Goal: Transaction & Acquisition: Purchase product/service

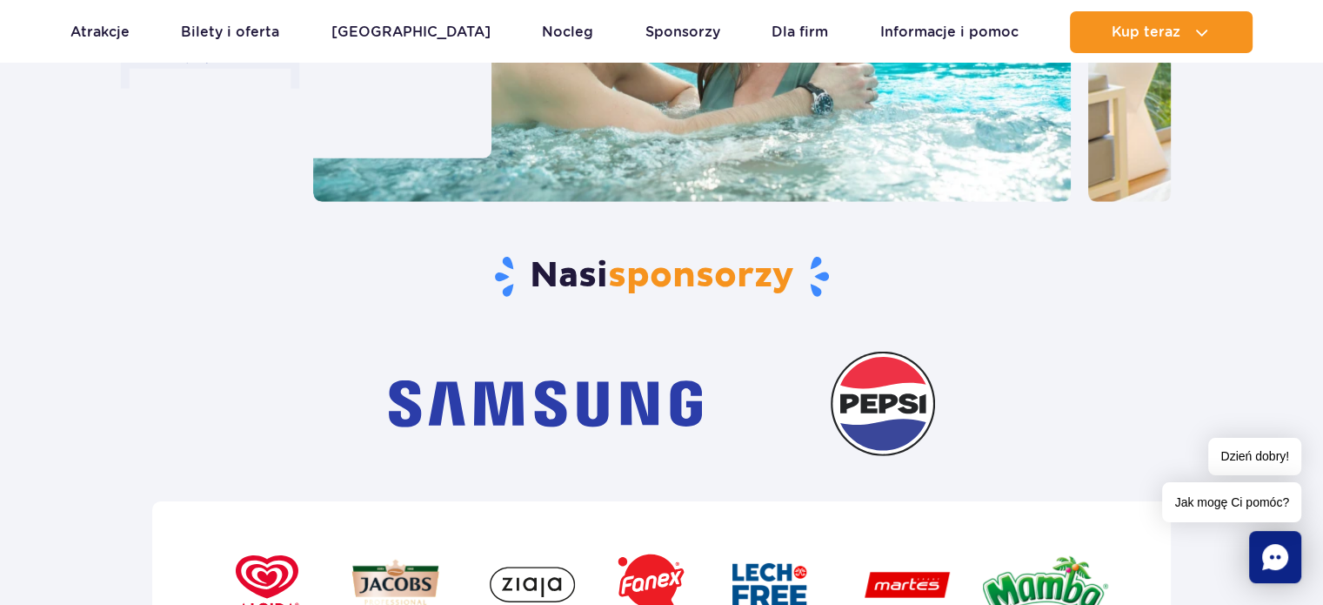
scroll to position [5330, 0]
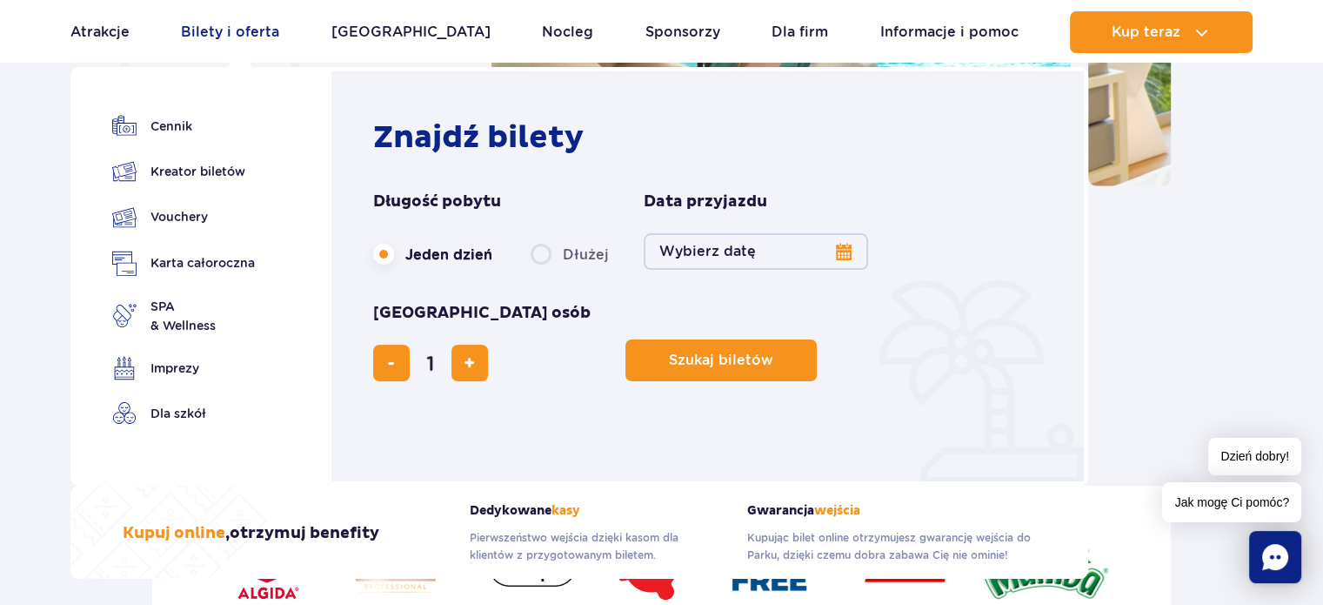
click at [233, 30] on link "Bilety i oferta" at bounding box center [230, 32] width 98 height 42
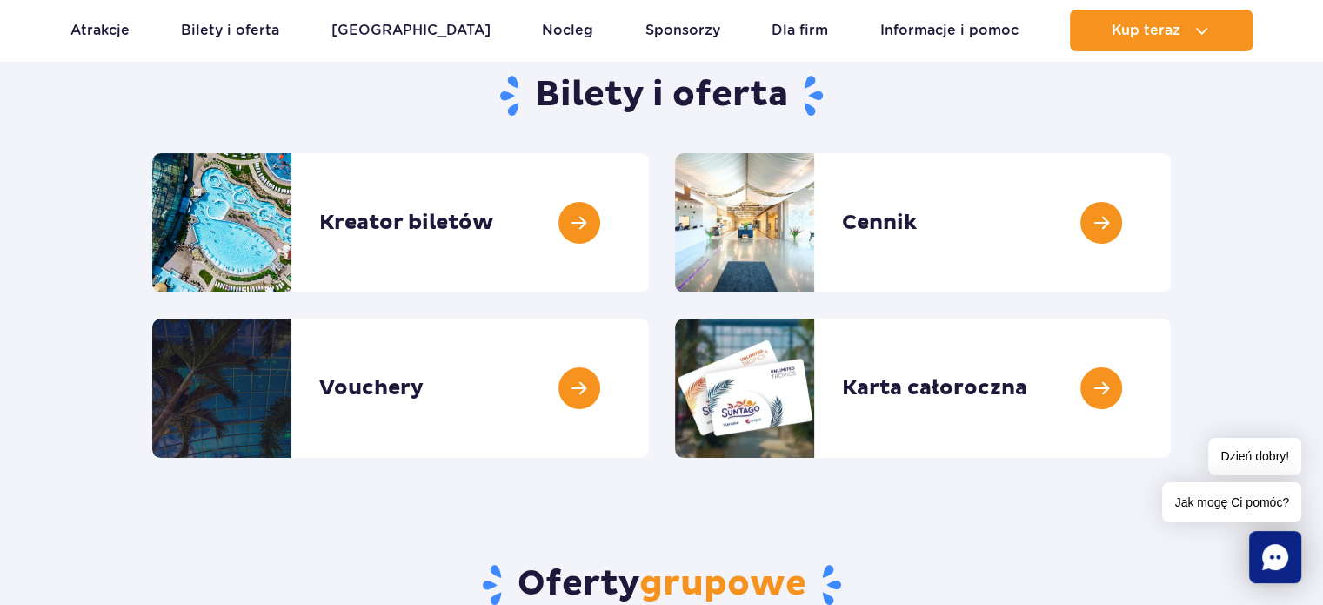
scroll to position [180, 0]
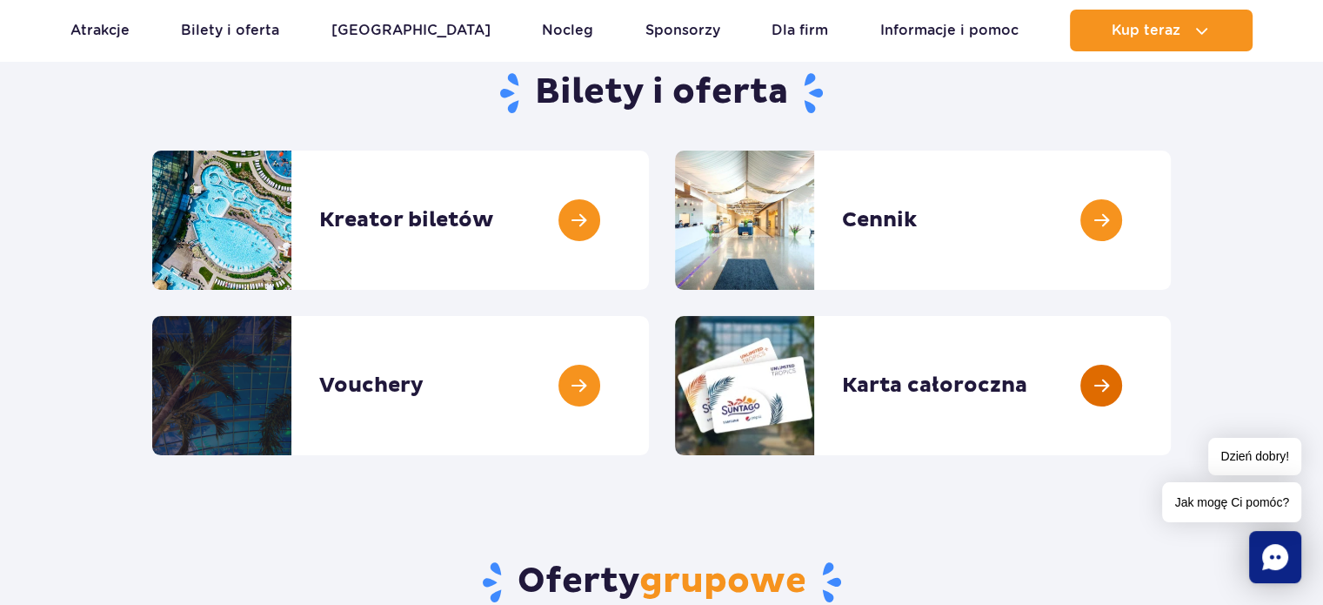
click at [1171, 385] on link at bounding box center [1171, 385] width 0 height 139
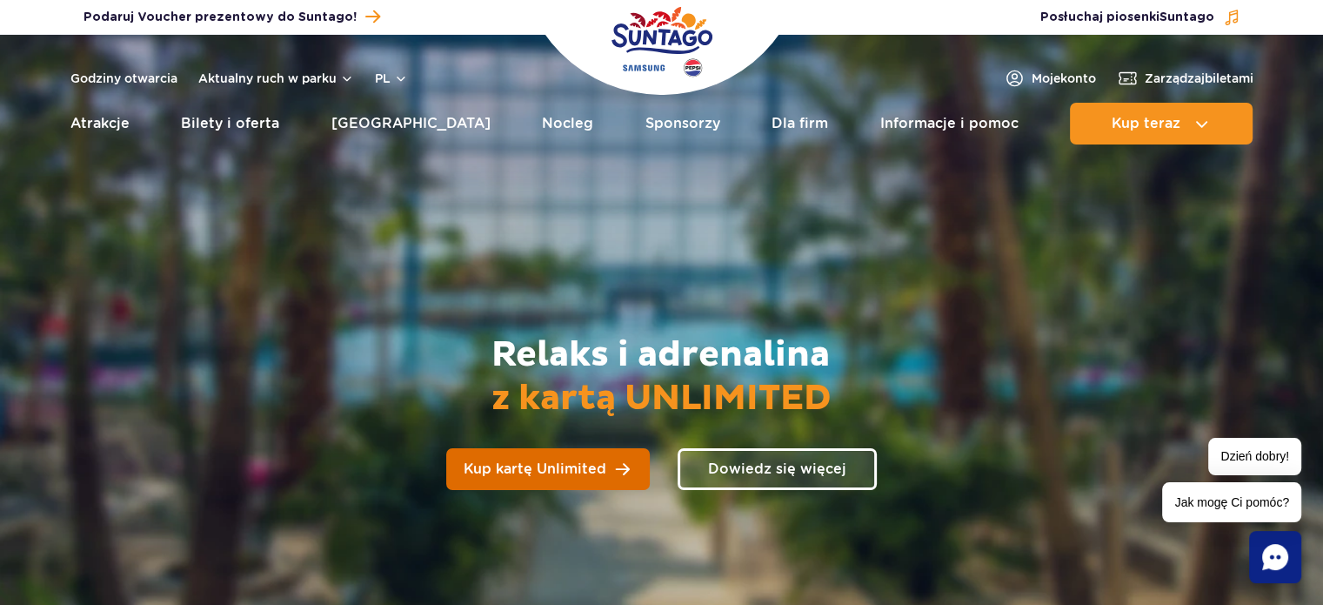
click at [578, 479] on link "Kup kartę Unlimited" at bounding box center [548, 469] width 204 height 42
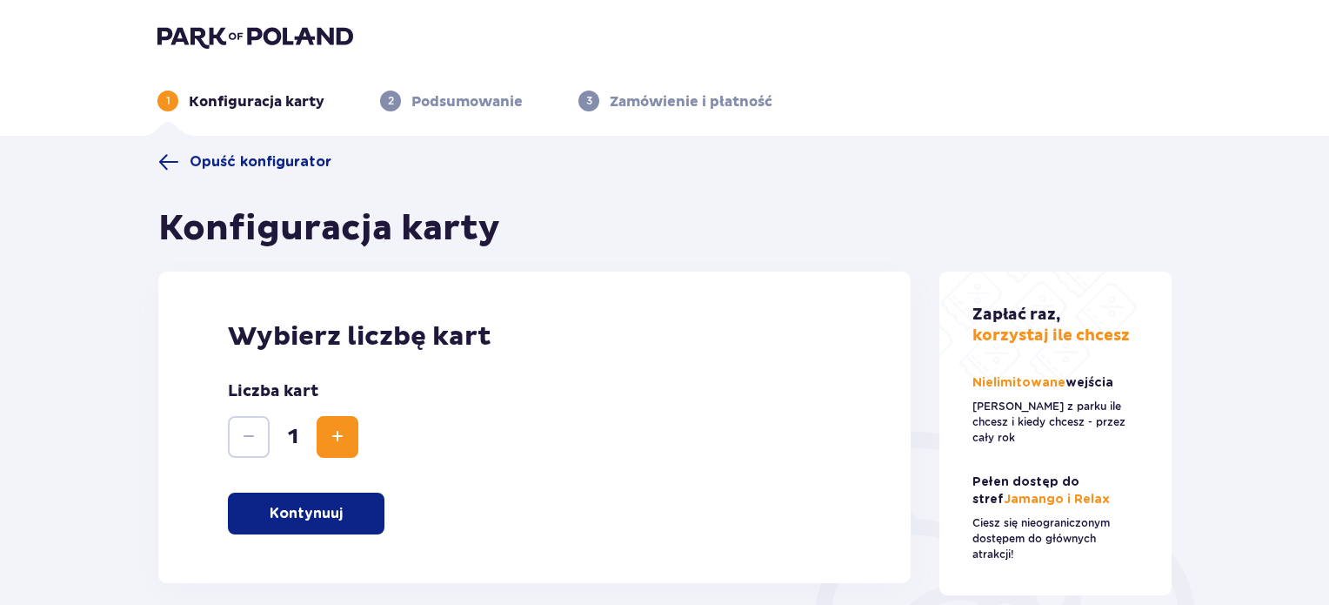
click at [317, 518] on p "Kontynuuj" at bounding box center [306, 513] width 73 height 19
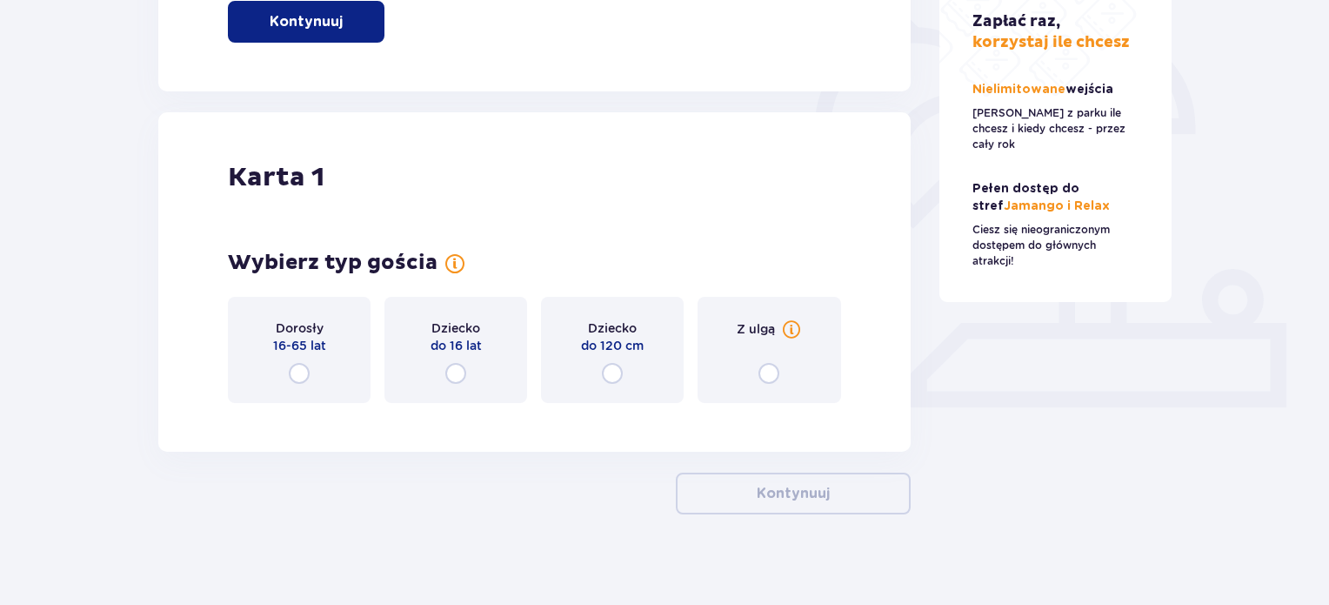
scroll to position [504, 0]
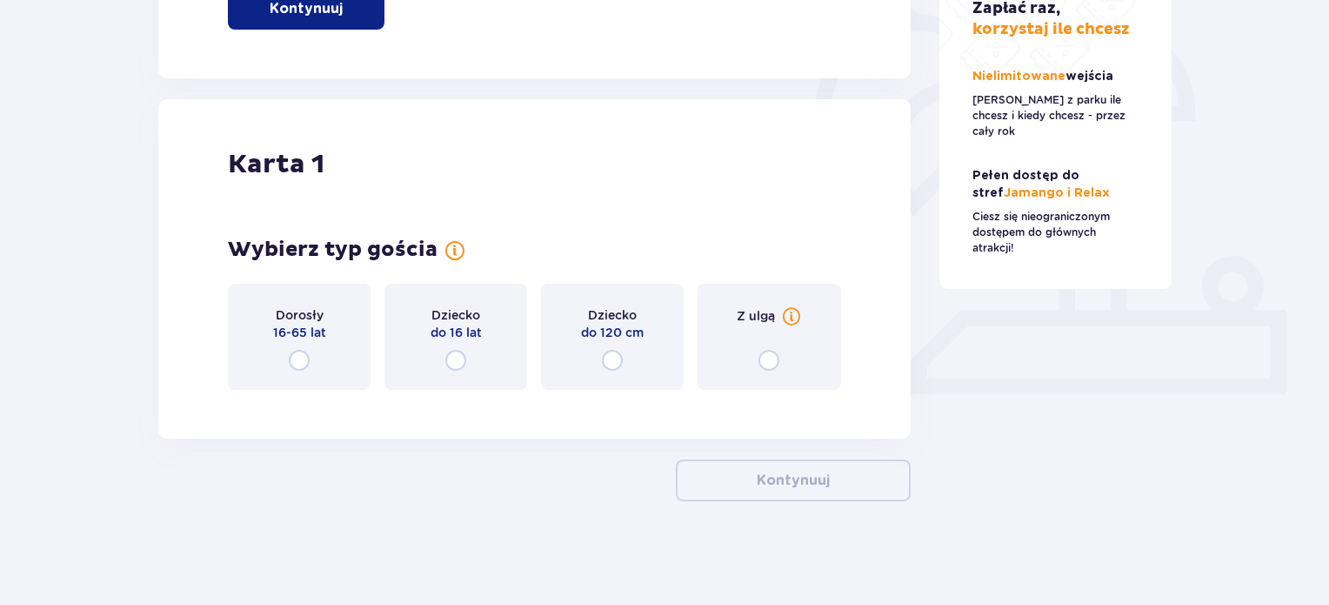
click at [296, 371] on div "Dorosły 16-65 lat" at bounding box center [299, 337] width 143 height 106
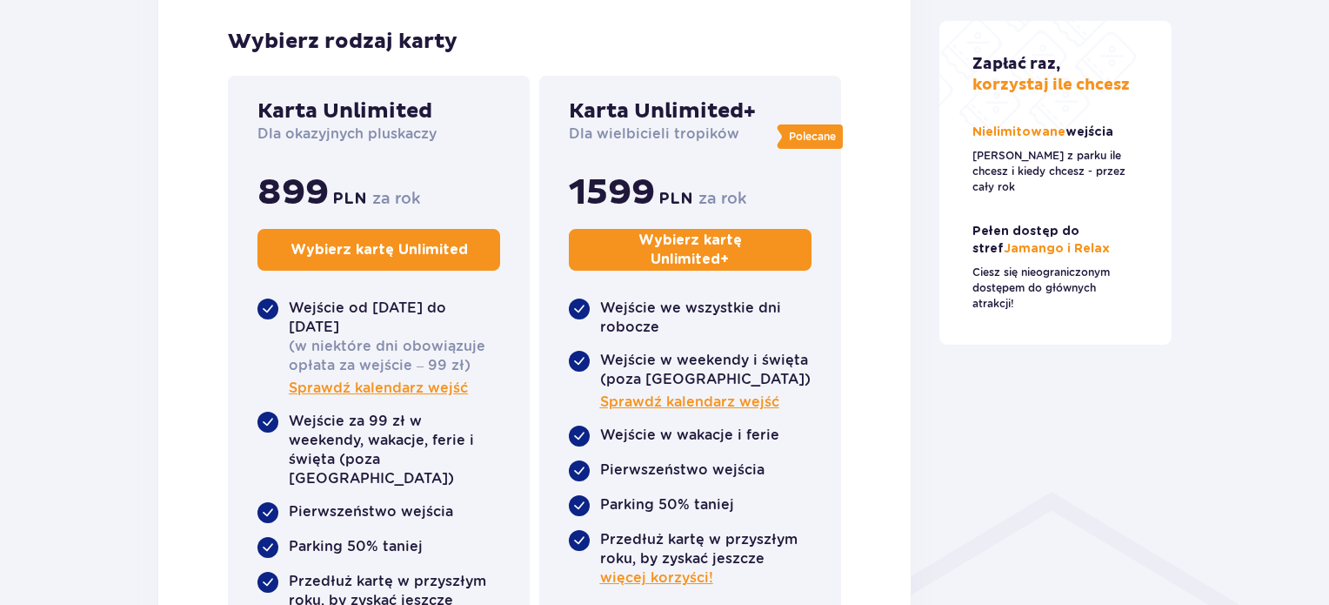
scroll to position [929, 0]
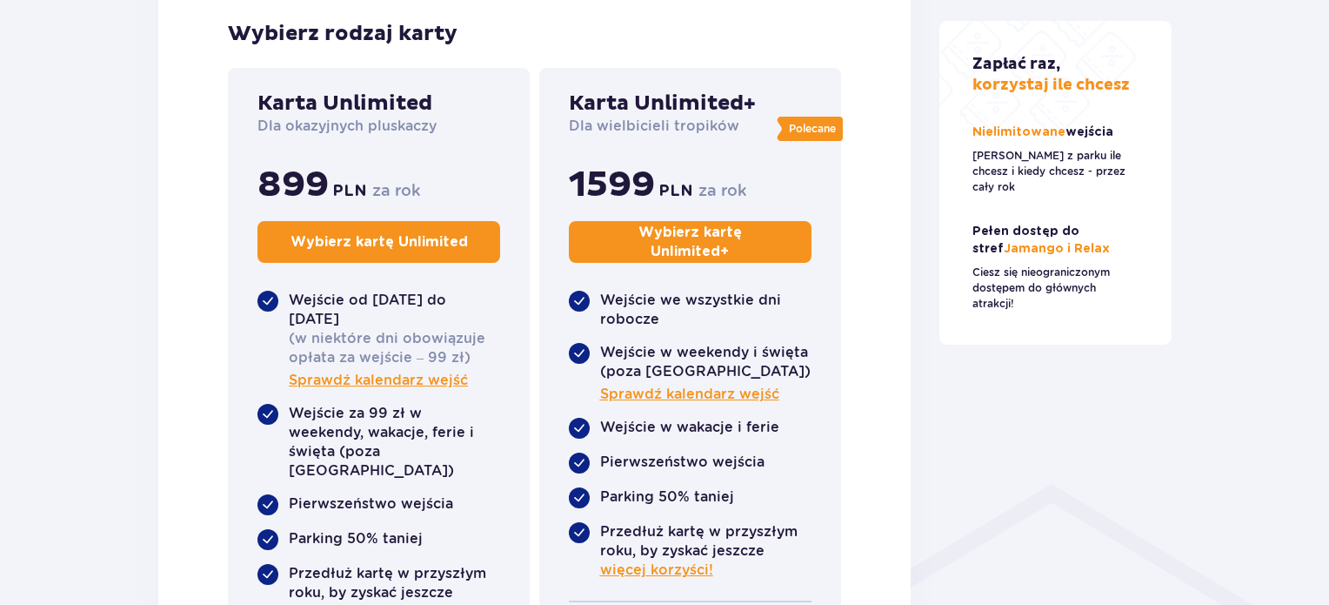
click at [383, 236] on p "Wybierz kartę Unlimited" at bounding box center [379, 241] width 177 height 19
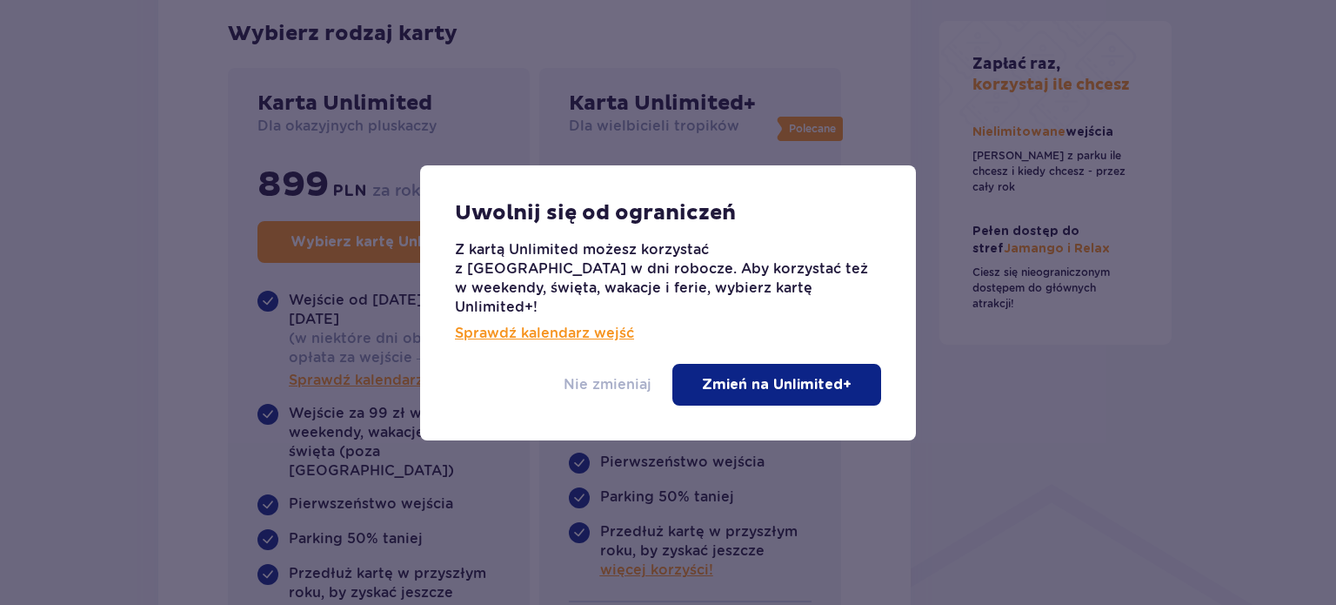
click at [633, 375] on p "Nie zmieniaj" at bounding box center [608, 384] width 88 height 19
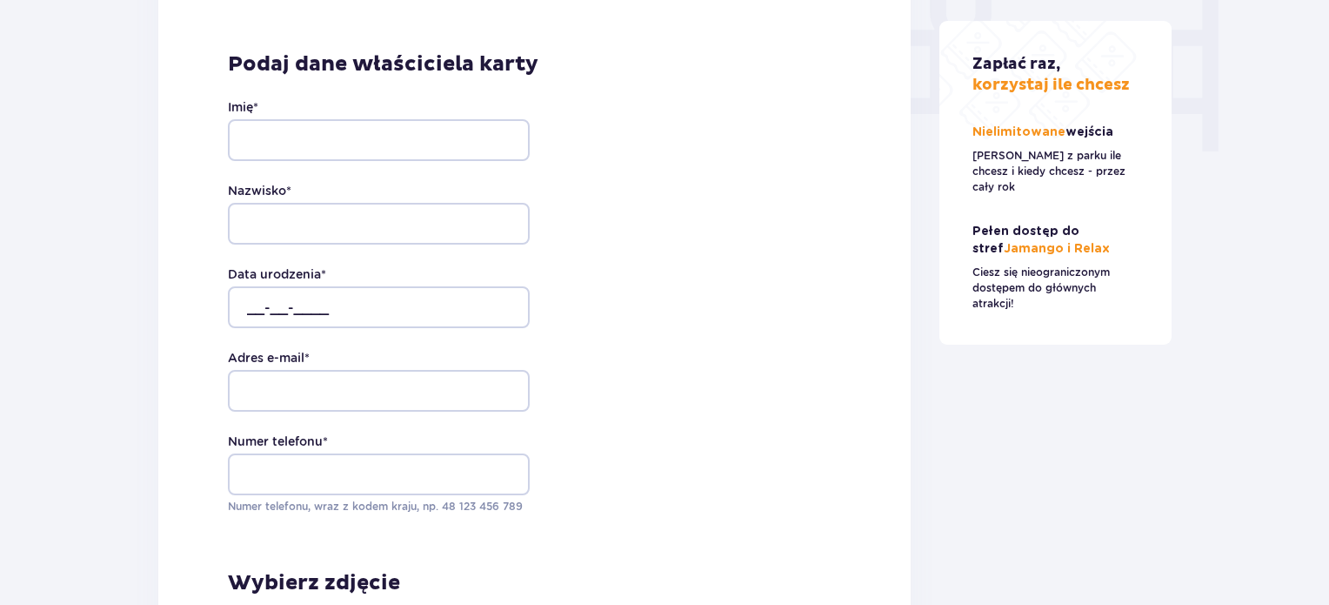
scroll to position [1735, 0]
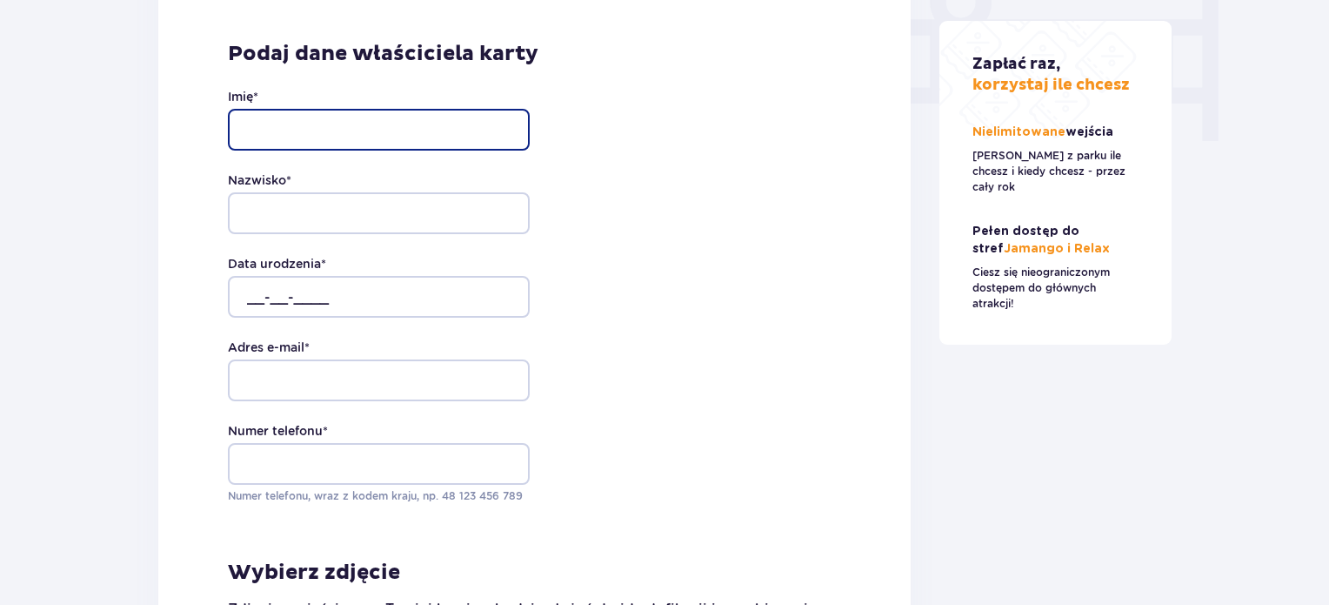
click at [289, 109] on input "Imię *" at bounding box center [379, 130] width 302 height 42
click at [254, 110] on input "kittiya" at bounding box center [379, 130] width 302 height 42
type input "Kittiya"
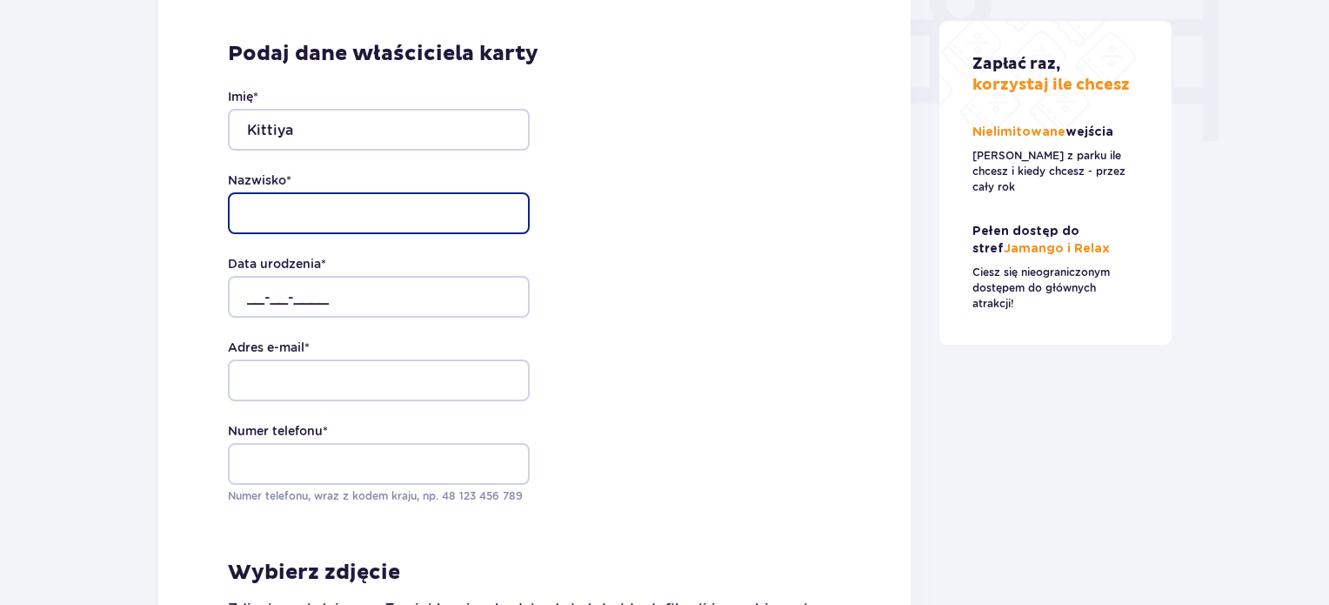
click at [278, 192] on input "Nazwisko *" at bounding box center [379, 213] width 302 height 42
type input "Nasa"
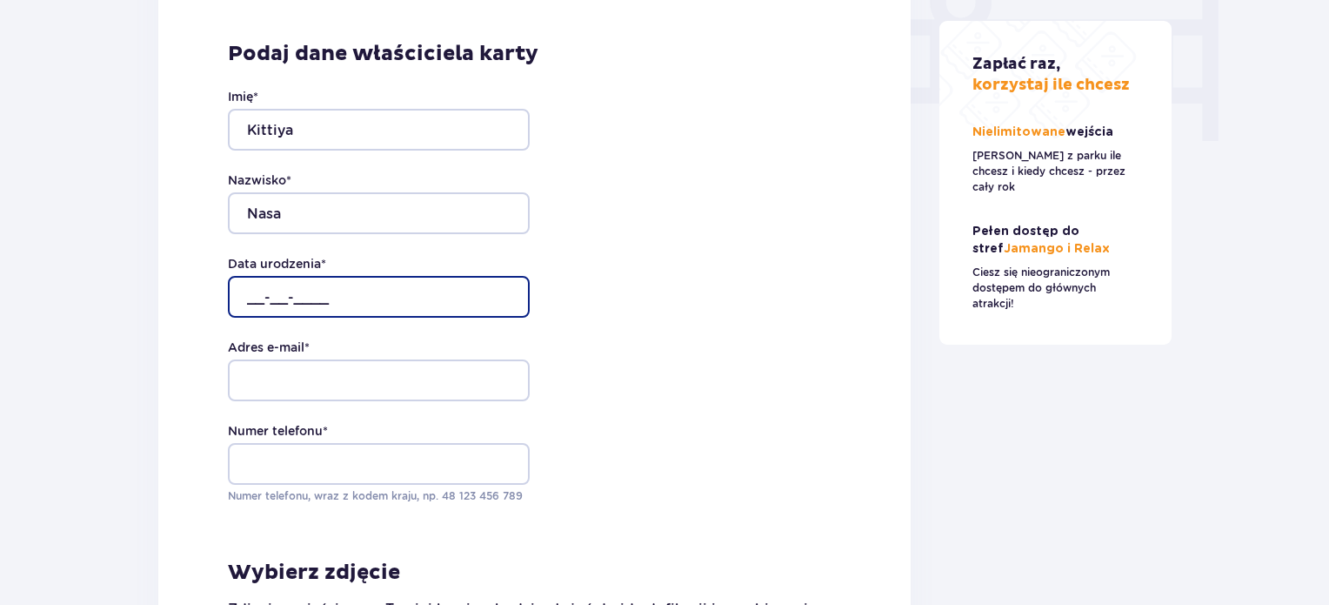
click at [247, 276] on input "__-__-____" at bounding box center [379, 297] width 302 height 42
type input "12-12-1984"
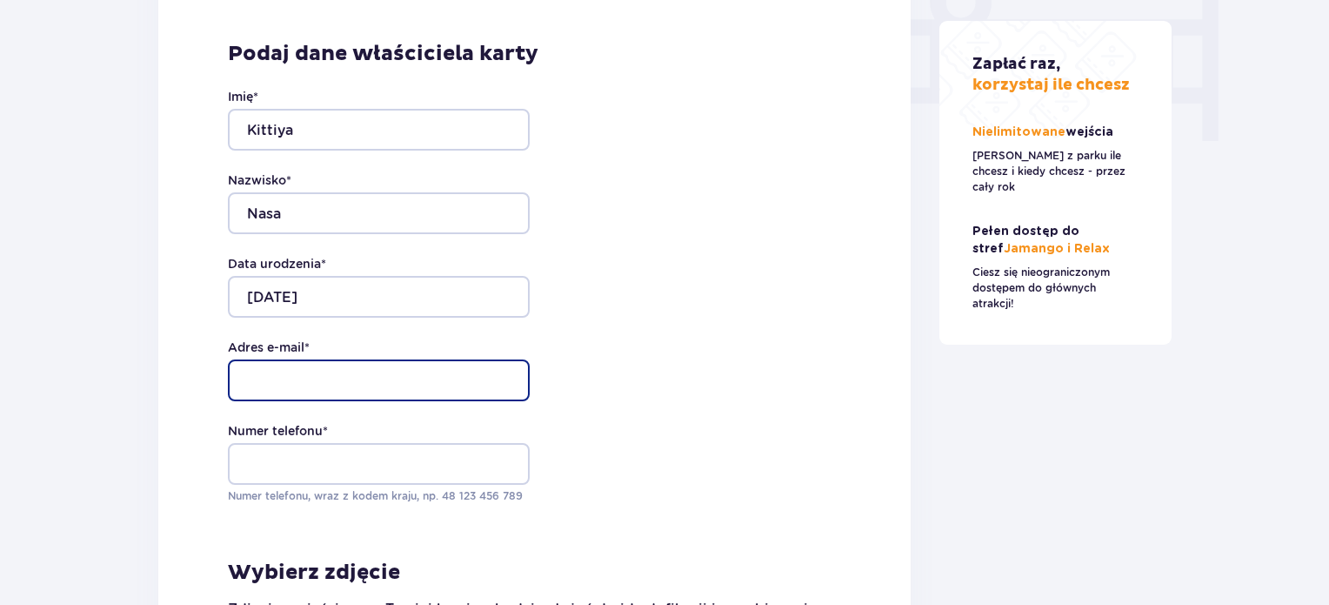
click at [305, 359] on input "Adres e-mail *" at bounding box center [379, 380] width 302 height 42
type input "[EMAIL_ADDRESS][DOMAIN_NAME]"
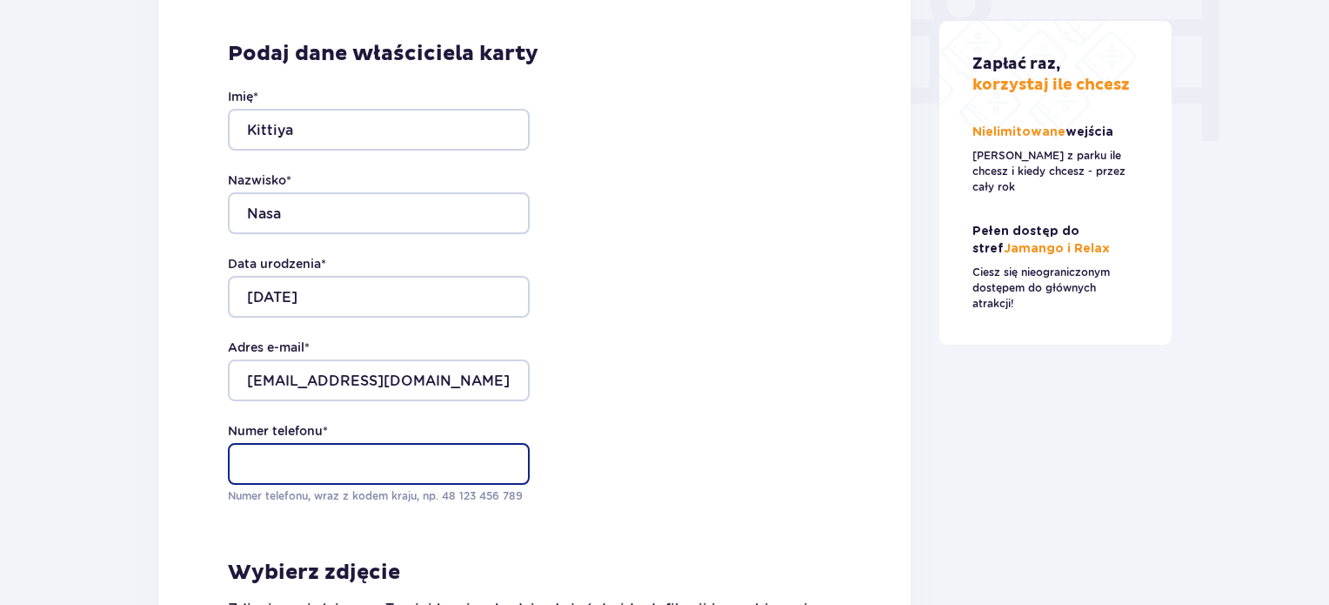
click at [344, 443] on input "Numer telefonu *" at bounding box center [379, 464] width 302 height 42
click at [259, 443] on input "+48453099563" at bounding box center [379, 464] width 302 height 42
type input "48453099563"
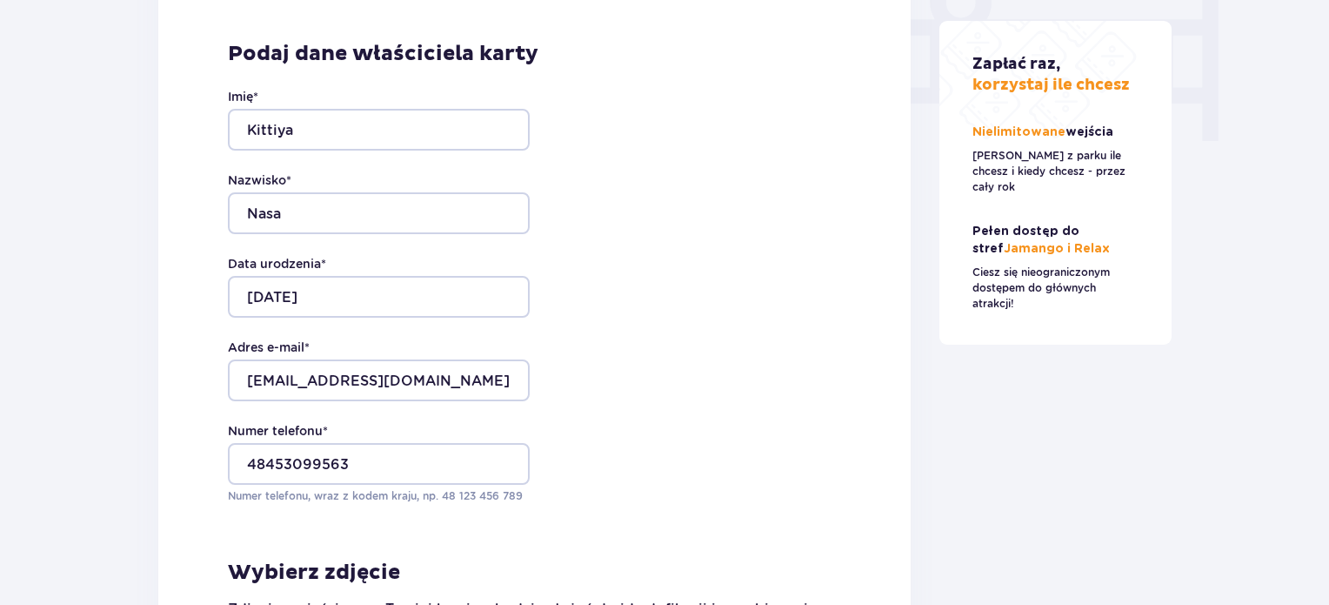
click at [638, 490] on div "Podaj dane właściciela karty Imię * Kittiya Nazwisko * Nasa Data urodzenia * 12…" at bounding box center [534, 558] width 752 height 1146
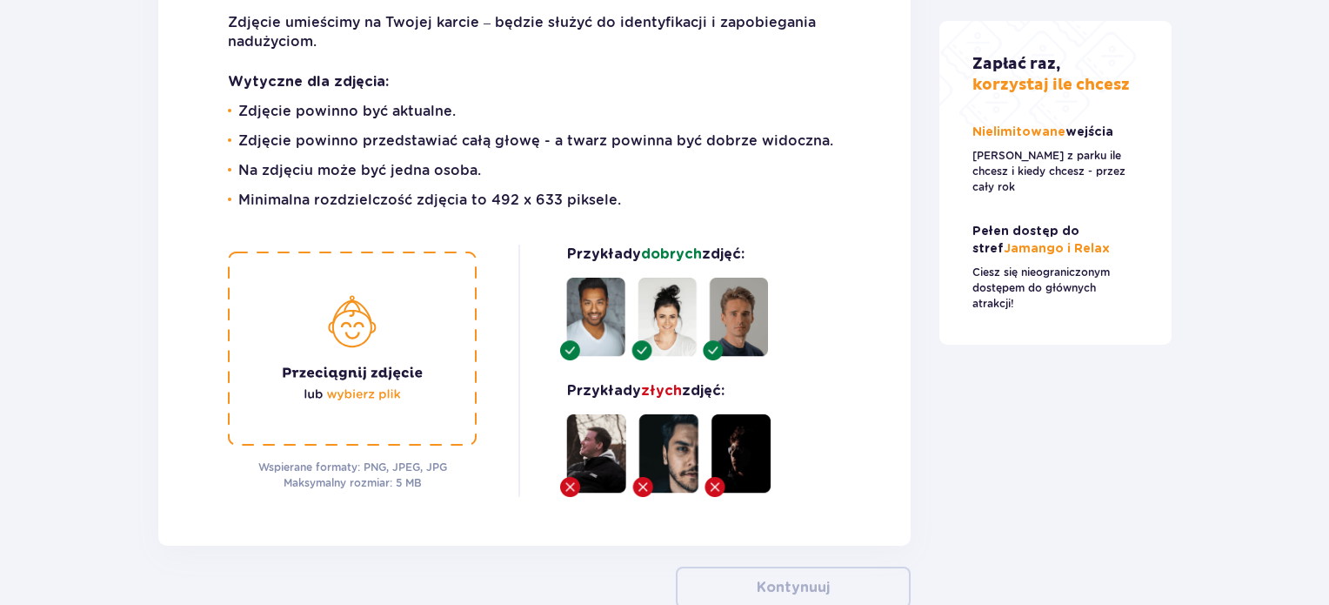
scroll to position [2322, 0]
click at [344, 361] on img at bounding box center [352, 348] width 249 height 194
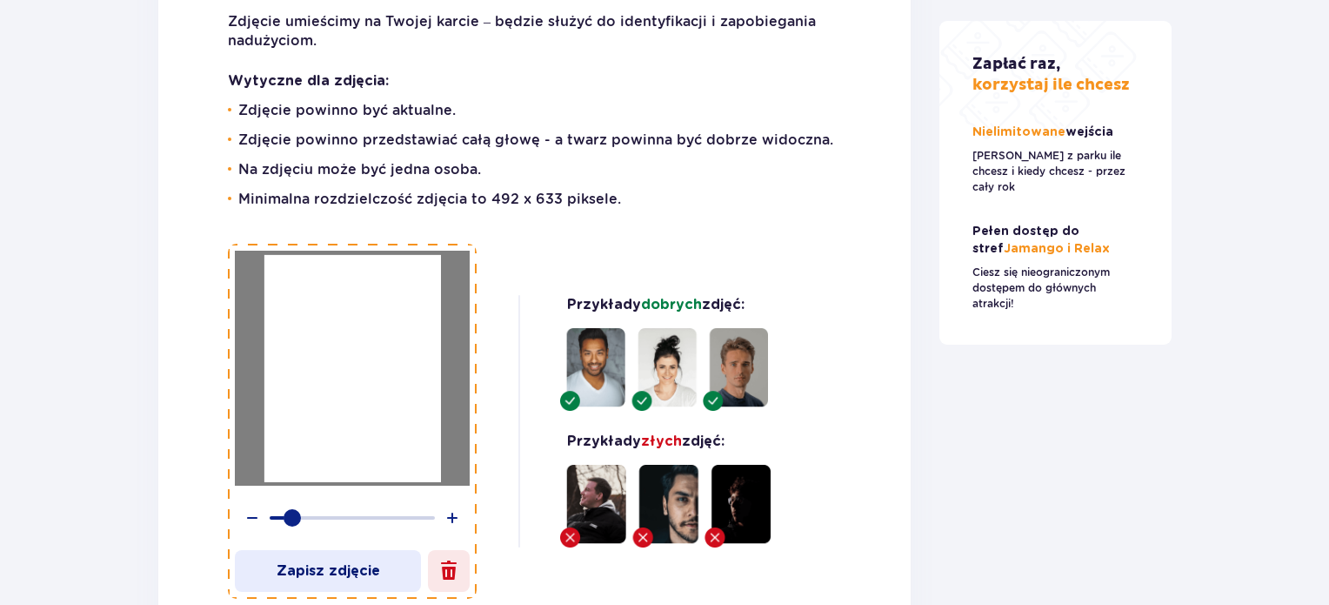
drag, startPoint x: 275, startPoint y: 496, endPoint x: 289, endPoint y: 502, distance: 15.2
click at [289, 509] on div at bounding box center [292, 517] width 17 height 17
click at [349, 561] on p "Zapisz zdjęcie" at bounding box center [328, 570] width 186 height 19
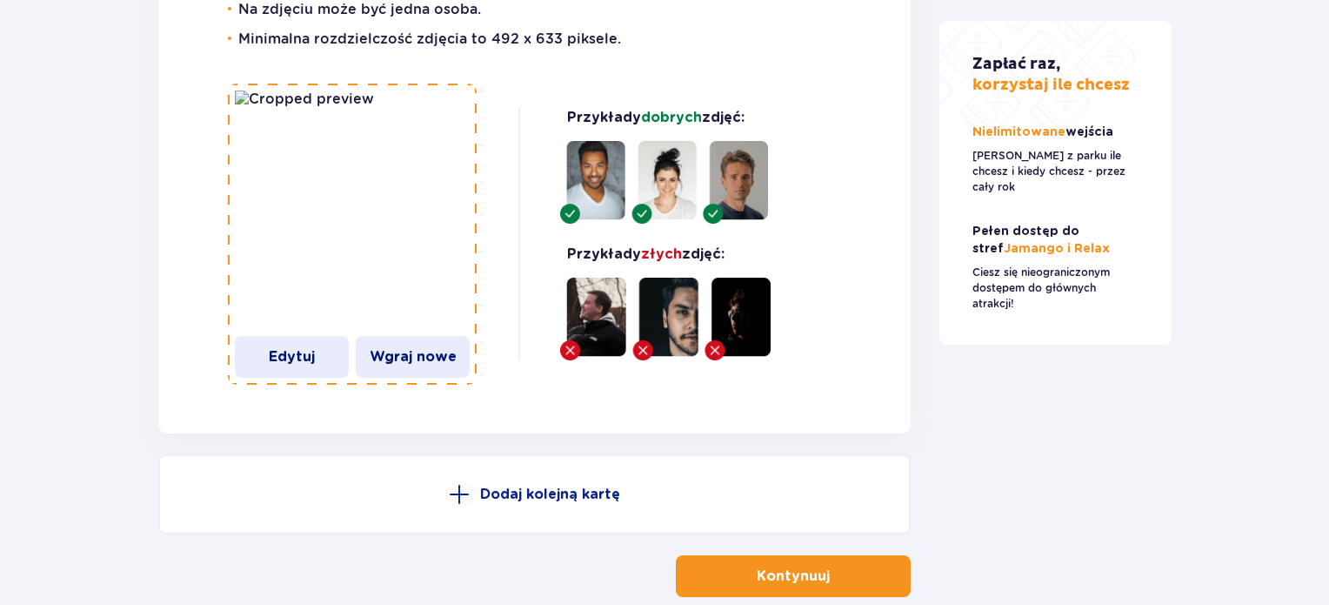
scroll to position [2625, 0]
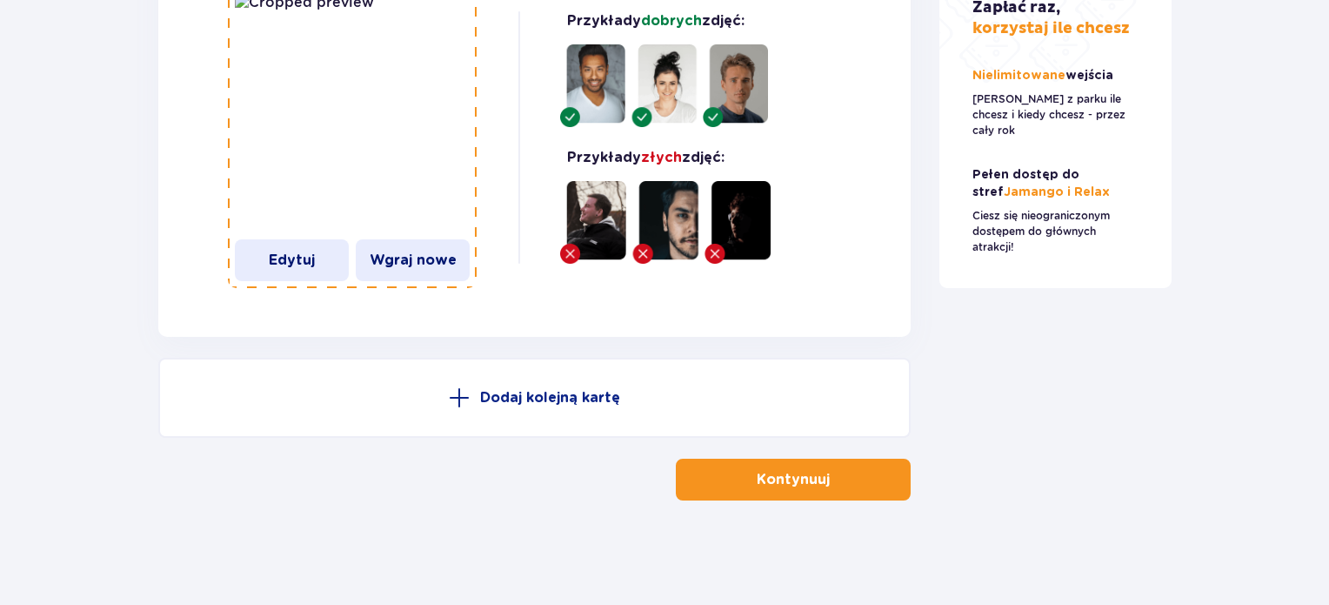
click at [807, 480] on p "Kontynuuj" at bounding box center [793, 479] width 73 height 19
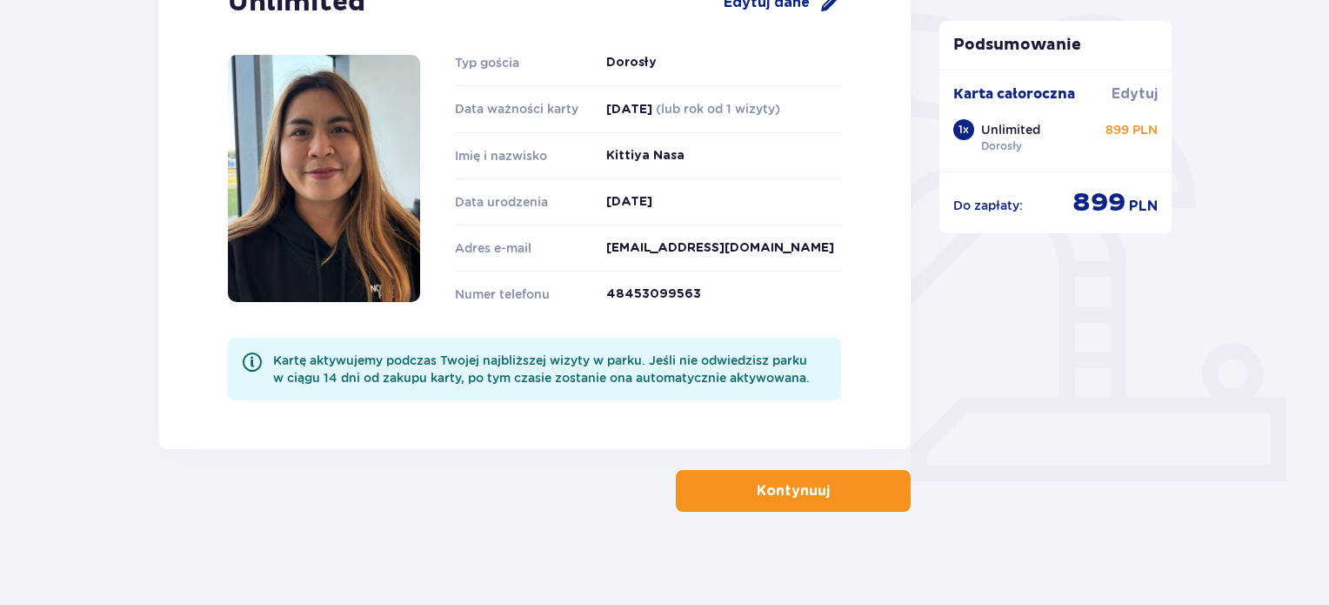
scroll to position [418, 0]
click at [779, 484] on p "Kontynuuj" at bounding box center [793, 490] width 73 height 19
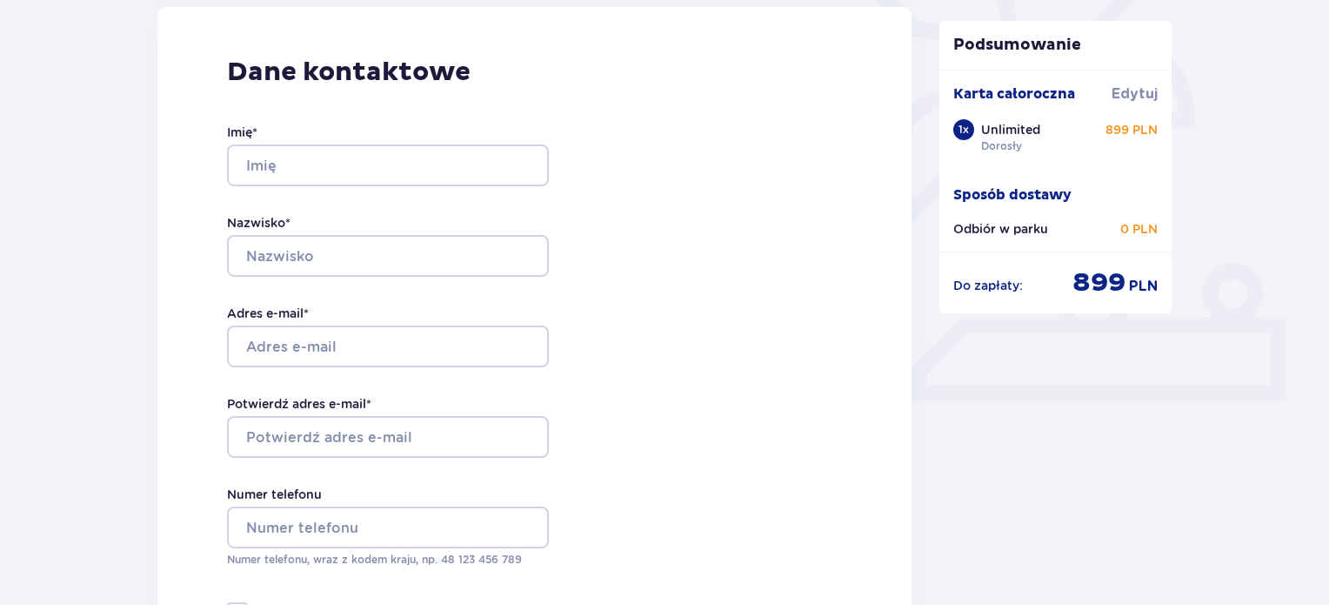
scroll to position [495, 0]
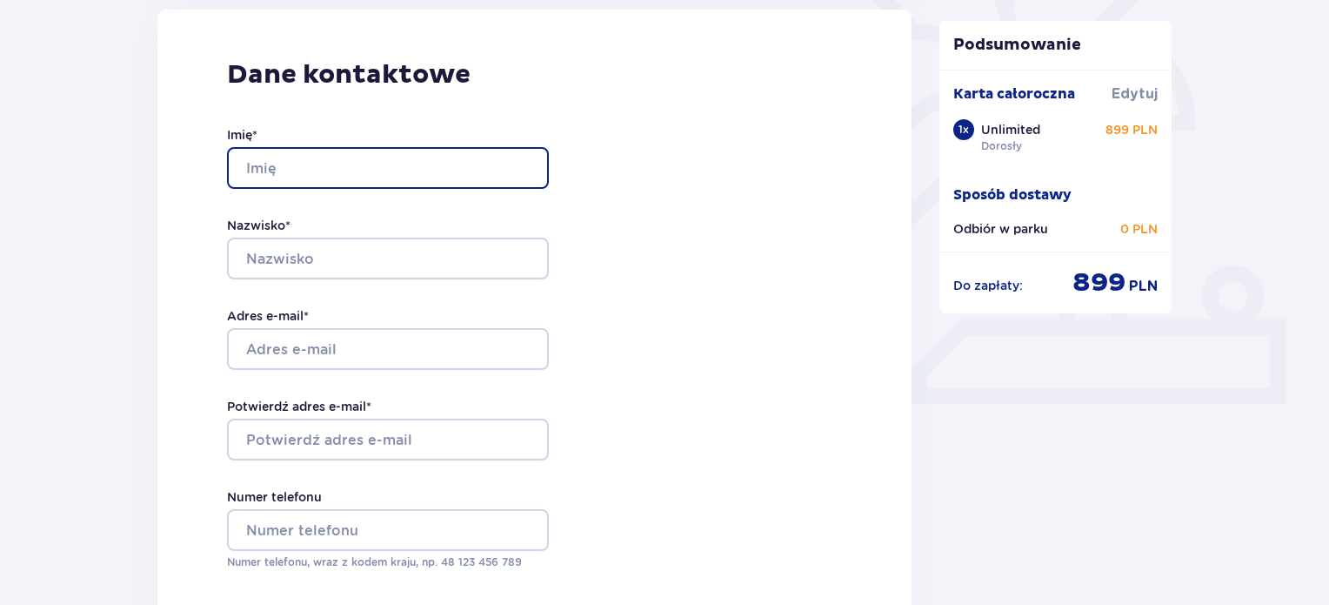
click at [258, 169] on input "Imię *" at bounding box center [388, 168] width 322 height 42
type input "Kittiya"
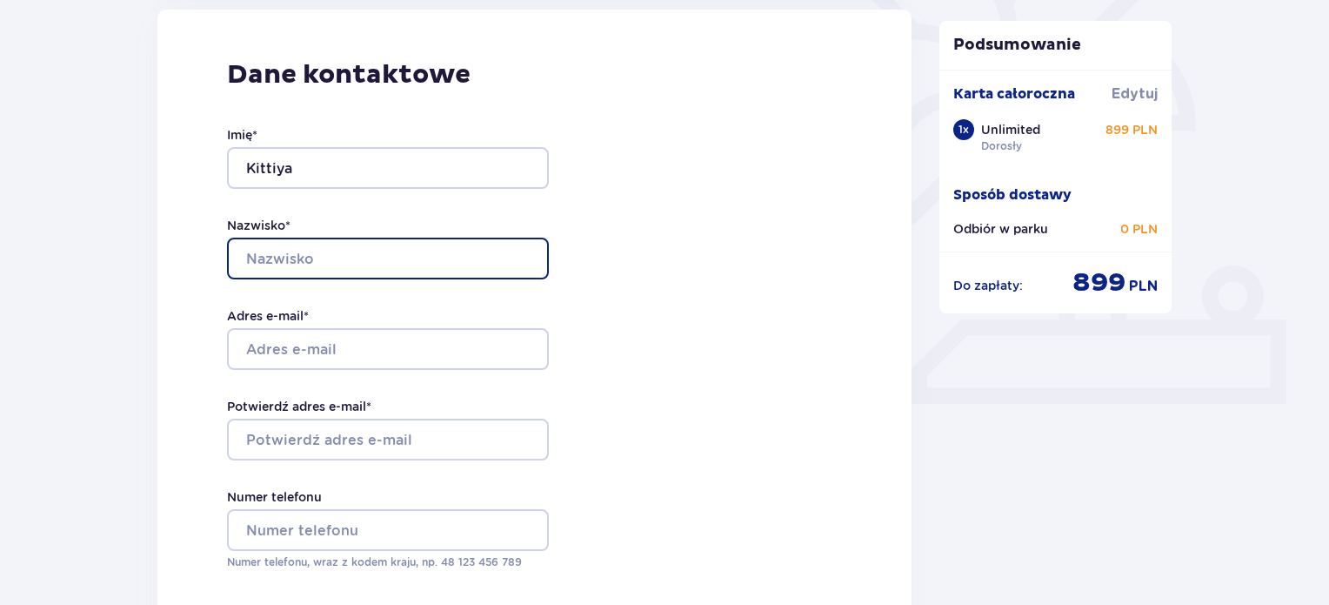
click at [303, 262] on input "Nazwisko *" at bounding box center [388, 258] width 322 height 42
type input "Nasa"
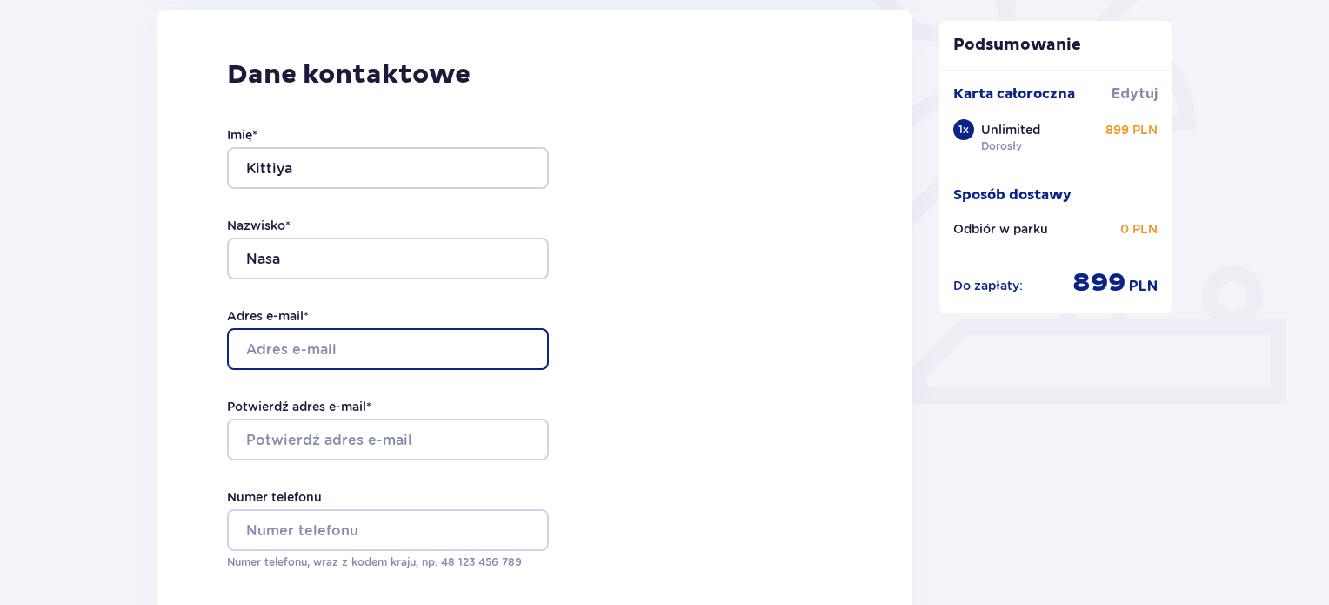
click at [290, 350] on input "Adres e-mail *" at bounding box center [388, 349] width 322 height 42
type input "[EMAIL_ADDRESS][DOMAIN_NAME]"
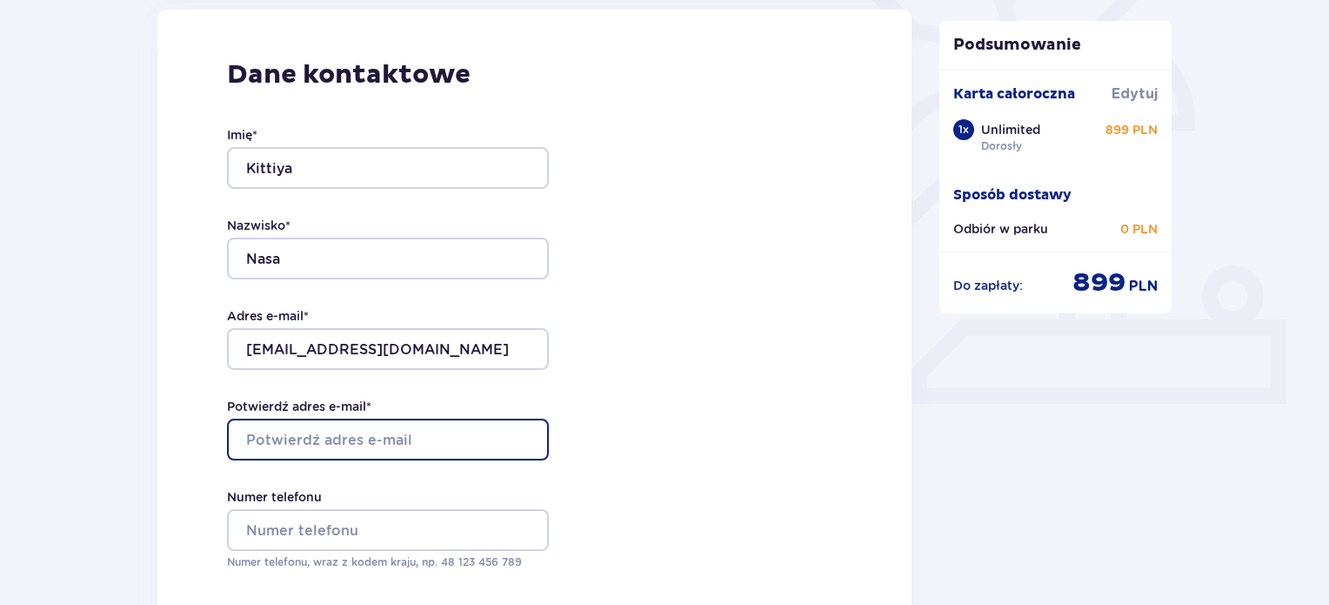
click at [281, 431] on input "Potwierdź adres e-mail *" at bounding box center [388, 439] width 322 height 42
type input "[EMAIL_ADDRESS][DOMAIN_NAME]"
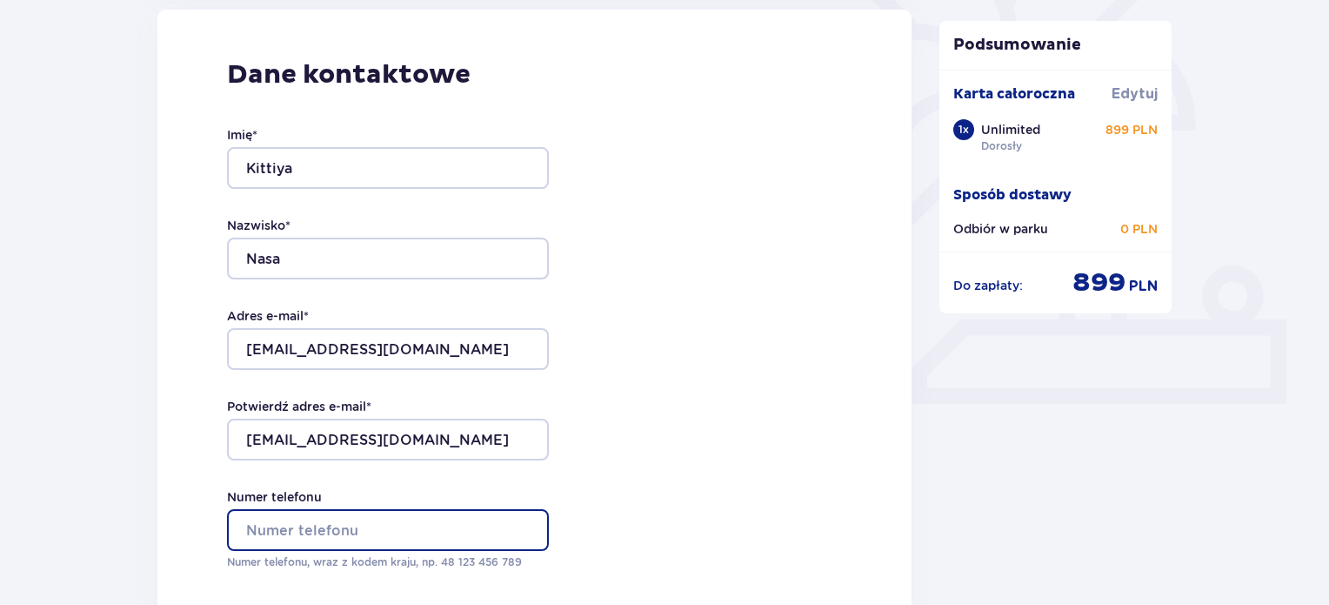
click at [292, 534] on input "Numer telefonu" at bounding box center [388, 530] width 322 height 42
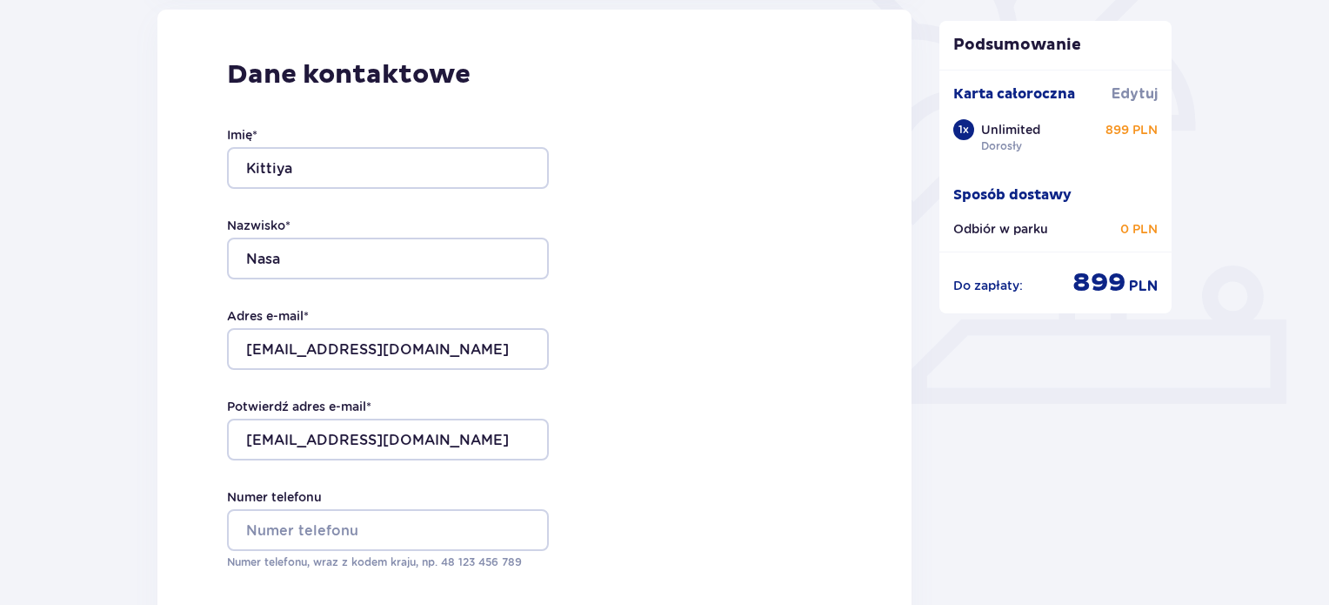
click at [675, 431] on div "Dane kontaktowe Imię * Kittiya Nazwisko * Nasa Adres e-mail * kittiyanasa@gmail…" at bounding box center [534, 375] width 754 height 731
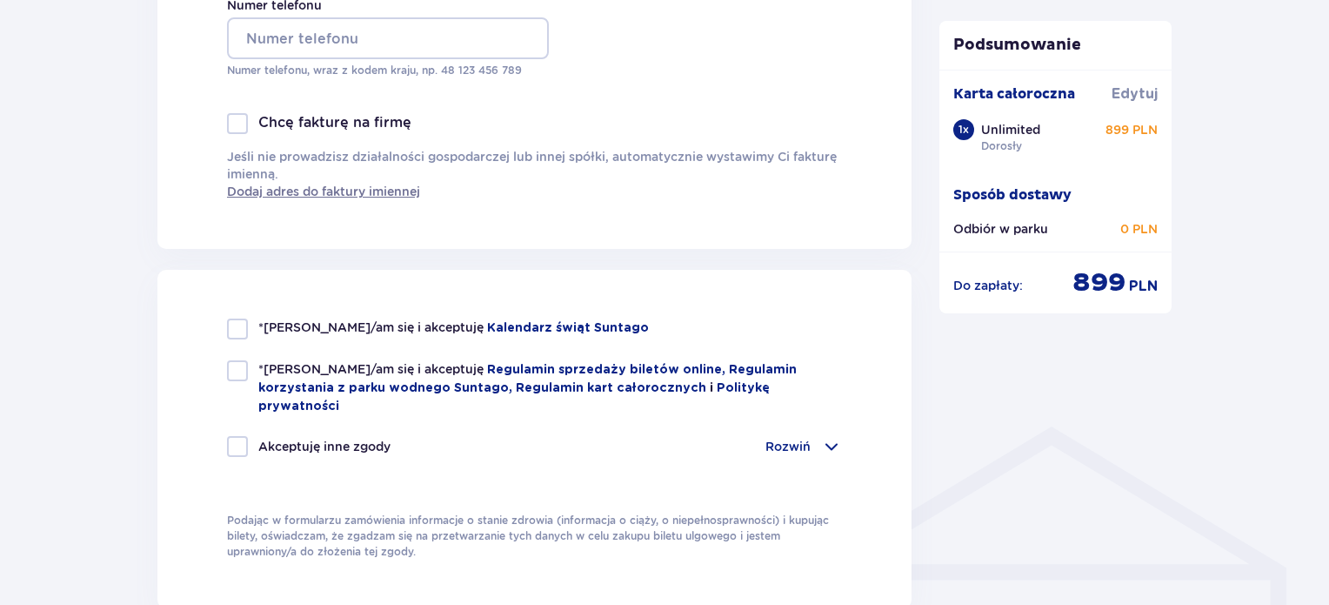
scroll to position [1114, 0]
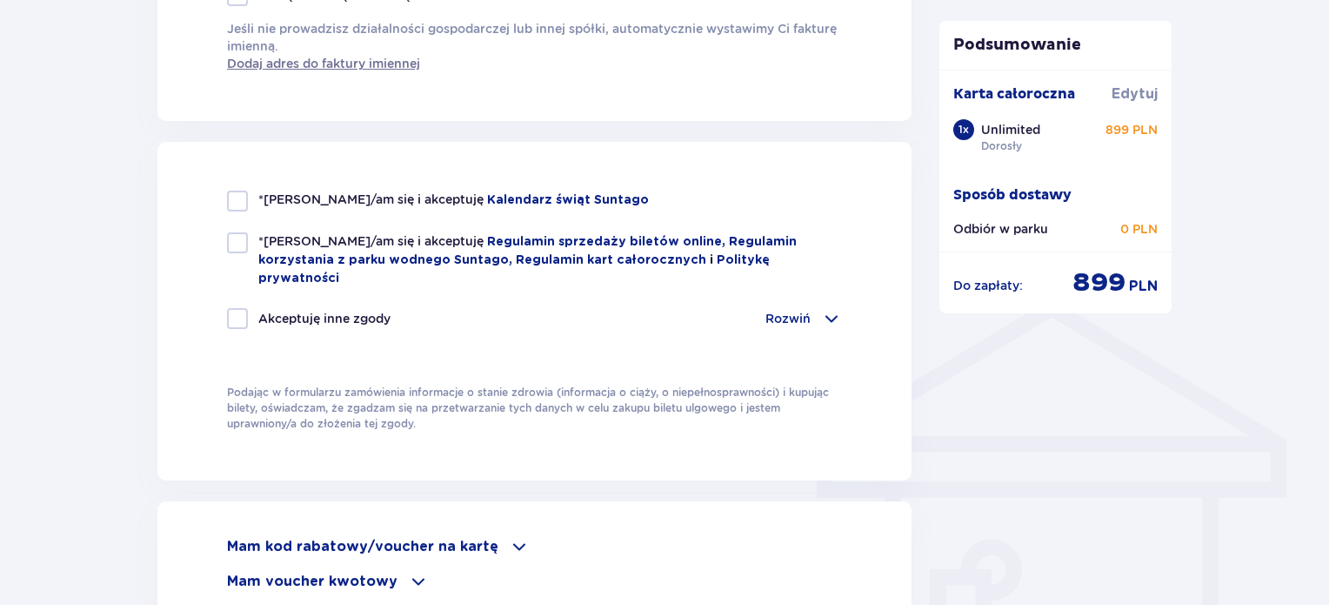
click at [247, 201] on div at bounding box center [237, 200] width 21 height 21
checkbox input "true"
click at [247, 251] on div at bounding box center [237, 242] width 21 height 21
checkbox input "true"
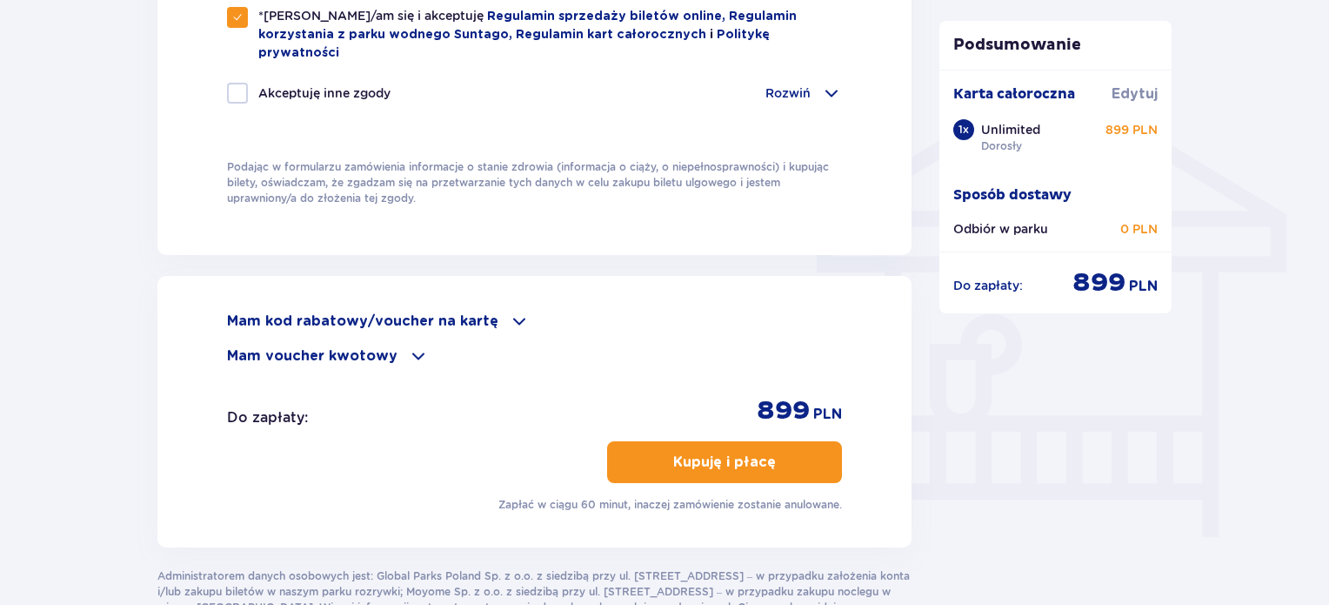
click at [743, 452] on p "Kupuję i płacę" at bounding box center [724, 461] width 103 height 19
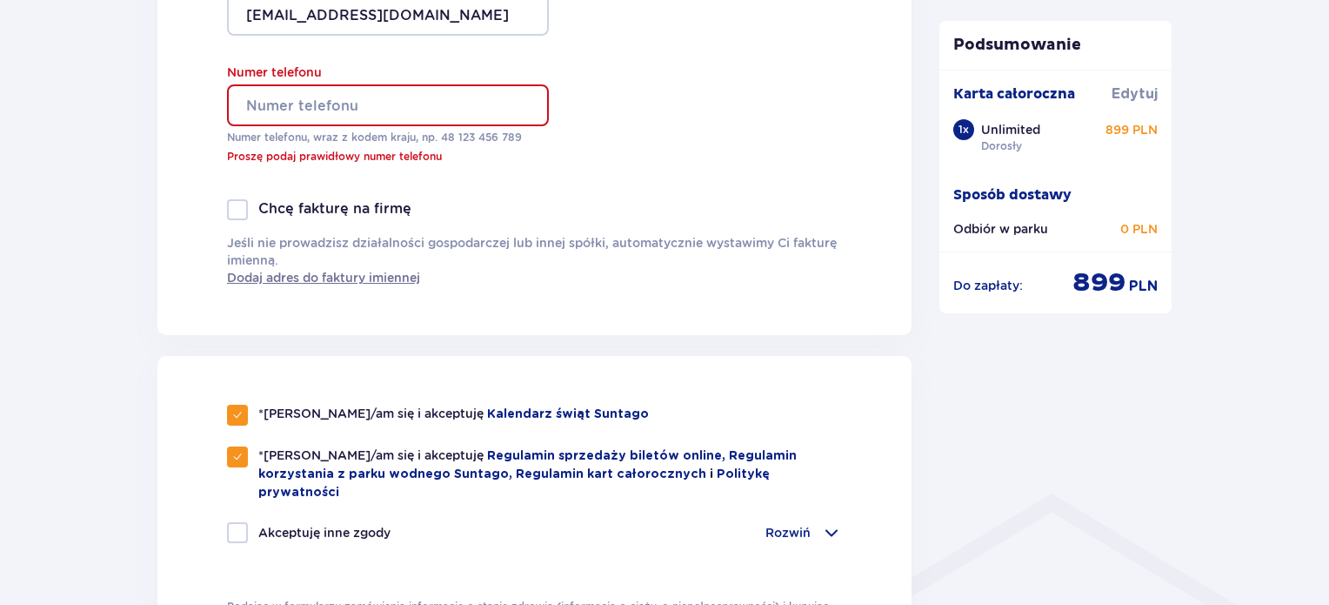
scroll to position [917, 0]
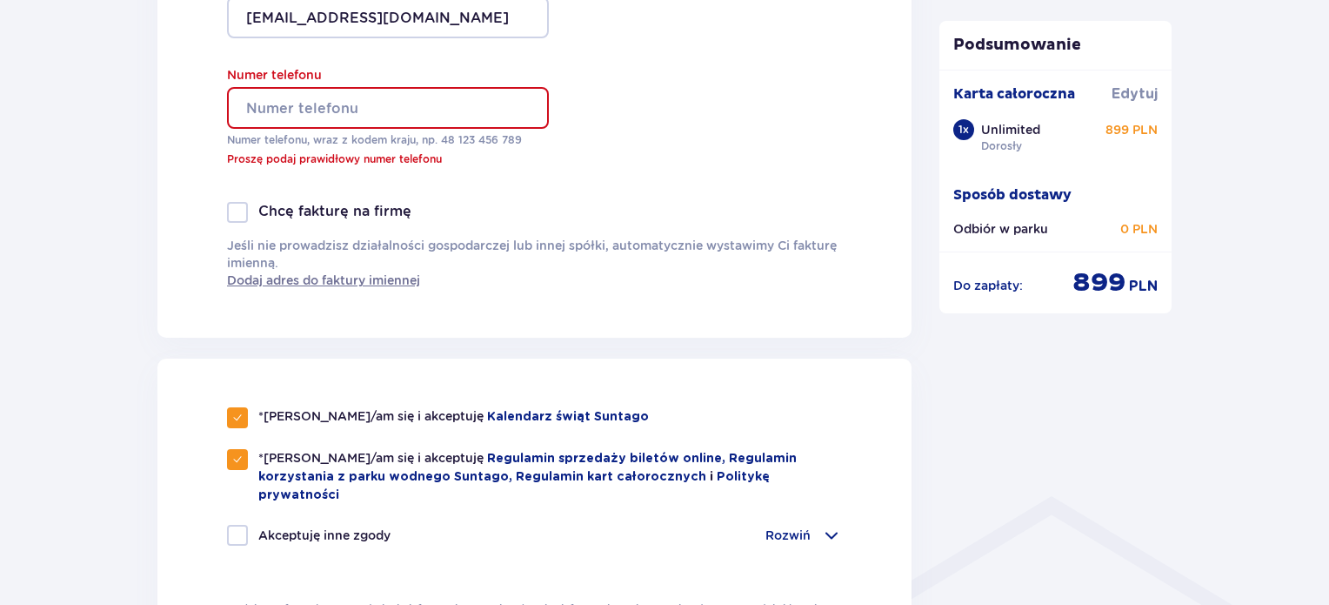
click at [309, 110] on input "Numer telefonu" at bounding box center [388, 108] width 322 height 42
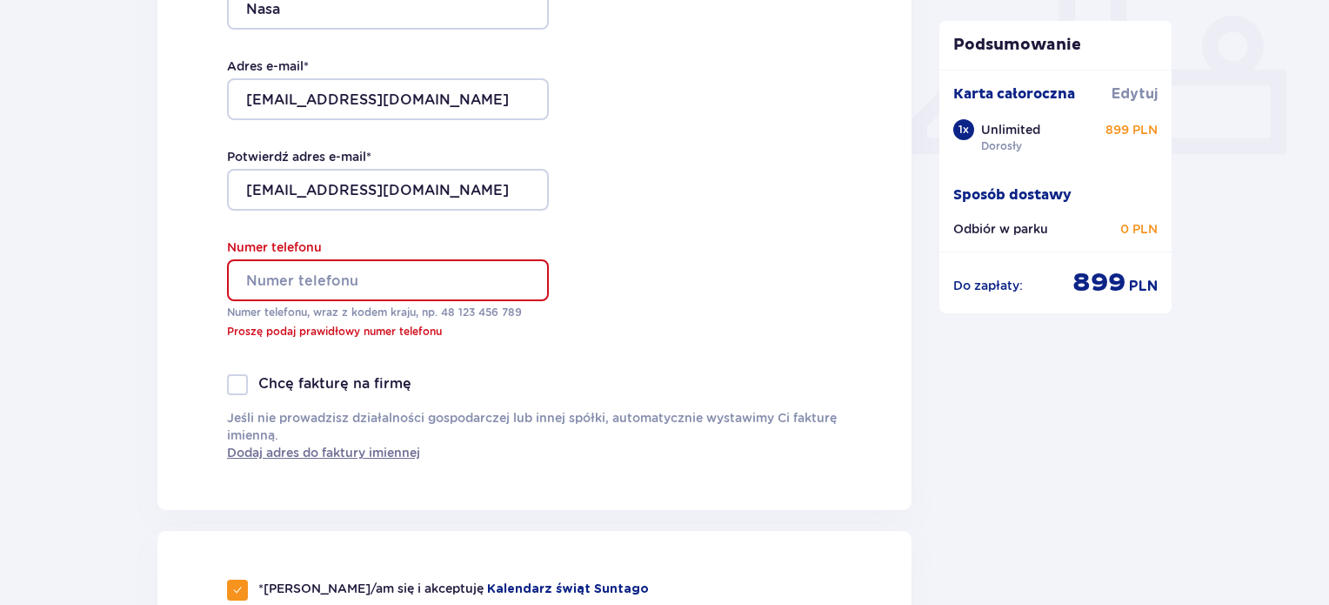
scroll to position [742, 0]
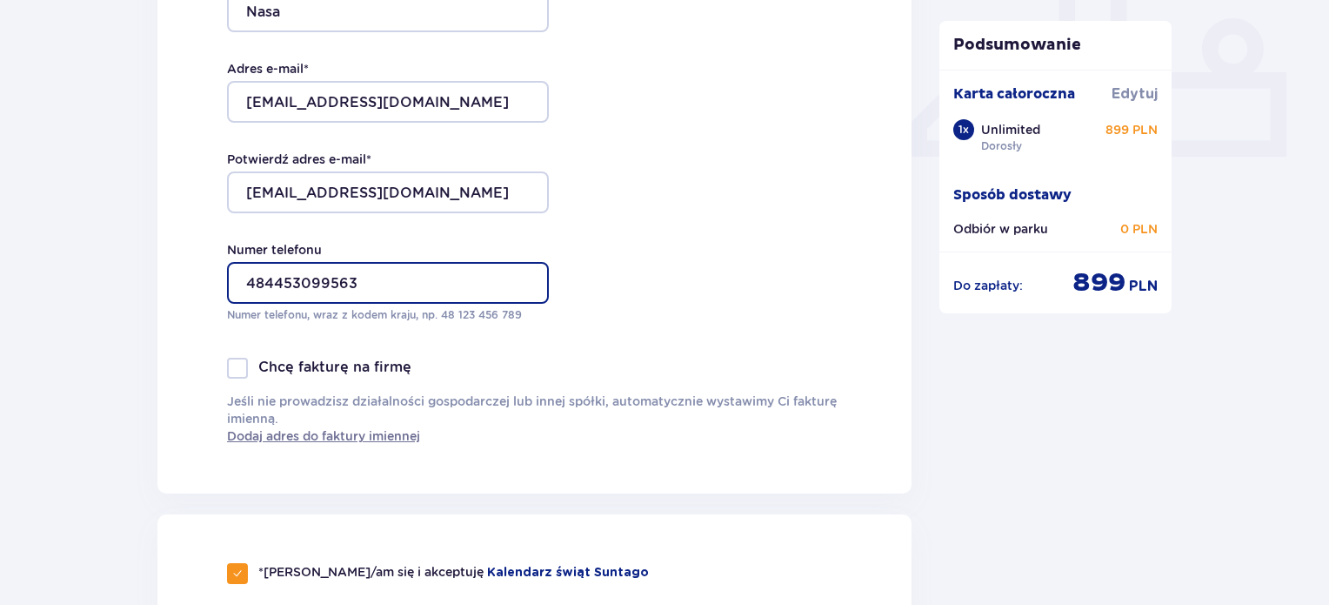
click at [275, 285] on input "484453099563" at bounding box center [388, 283] width 322 height 42
type input "48453099563"
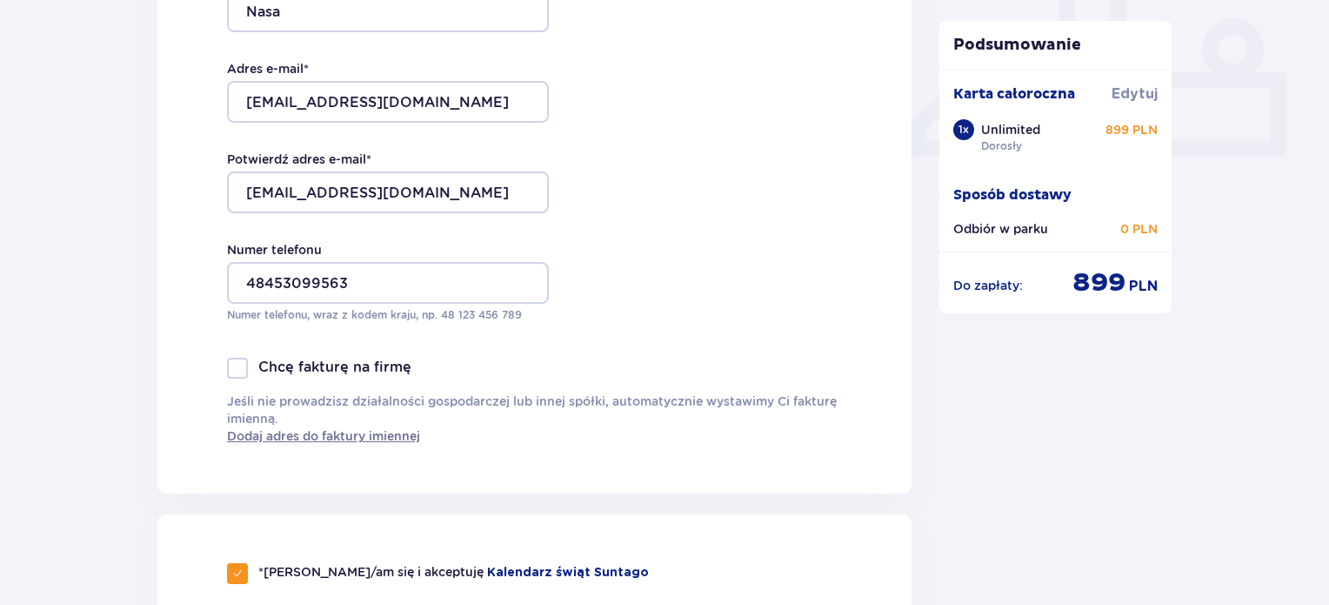
click at [619, 341] on div "Dane kontaktowe Imię * Kittiya Nazwisko * Nasa Adres e-mail * kittiyanasa@gmail…" at bounding box center [534, 128] width 754 height 731
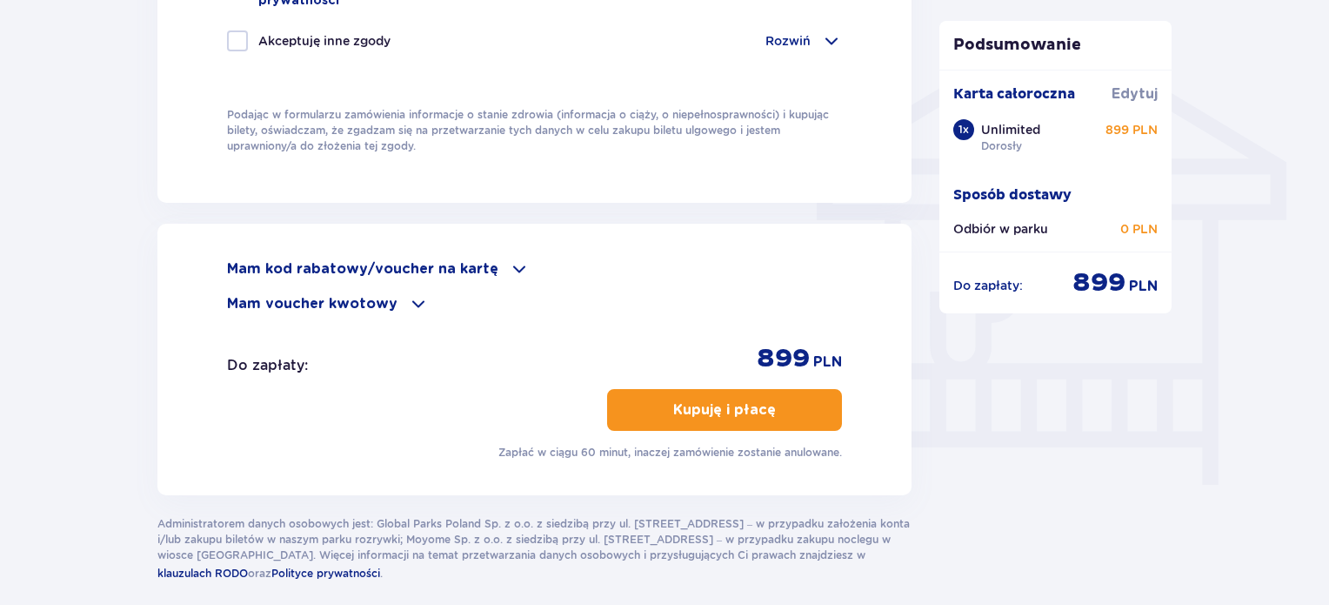
scroll to position [1396, 0]
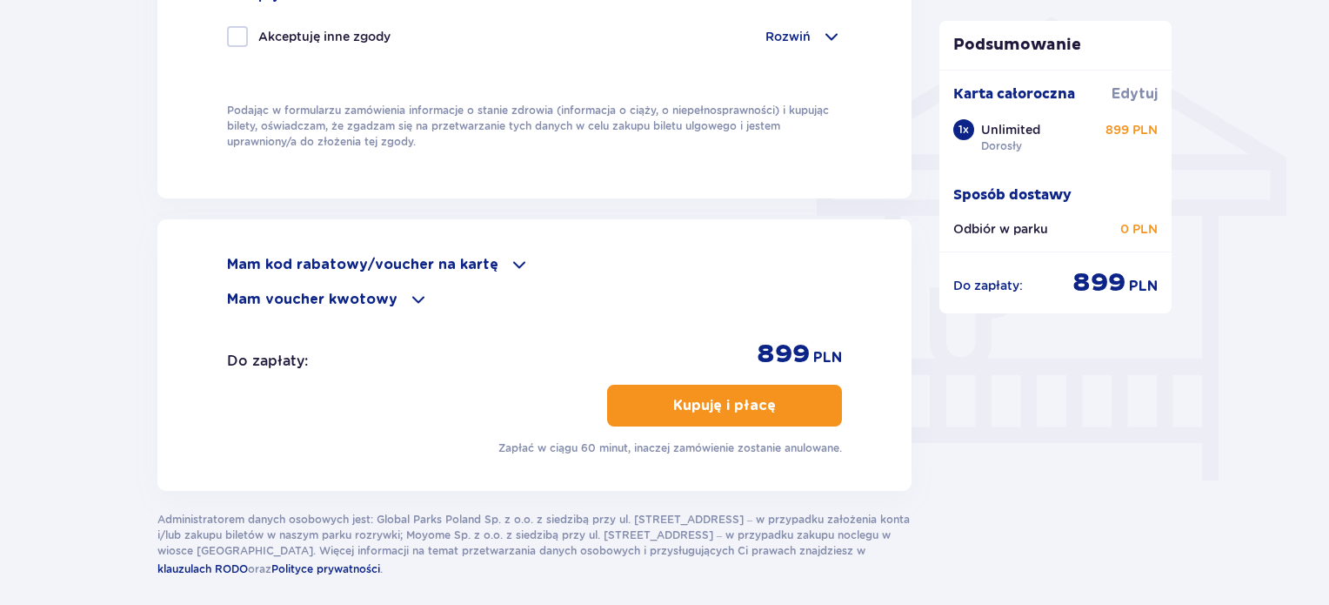
click at [696, 396] on p "Kupuję i płacę" at bounding box center [724, 405] width 103 height 19
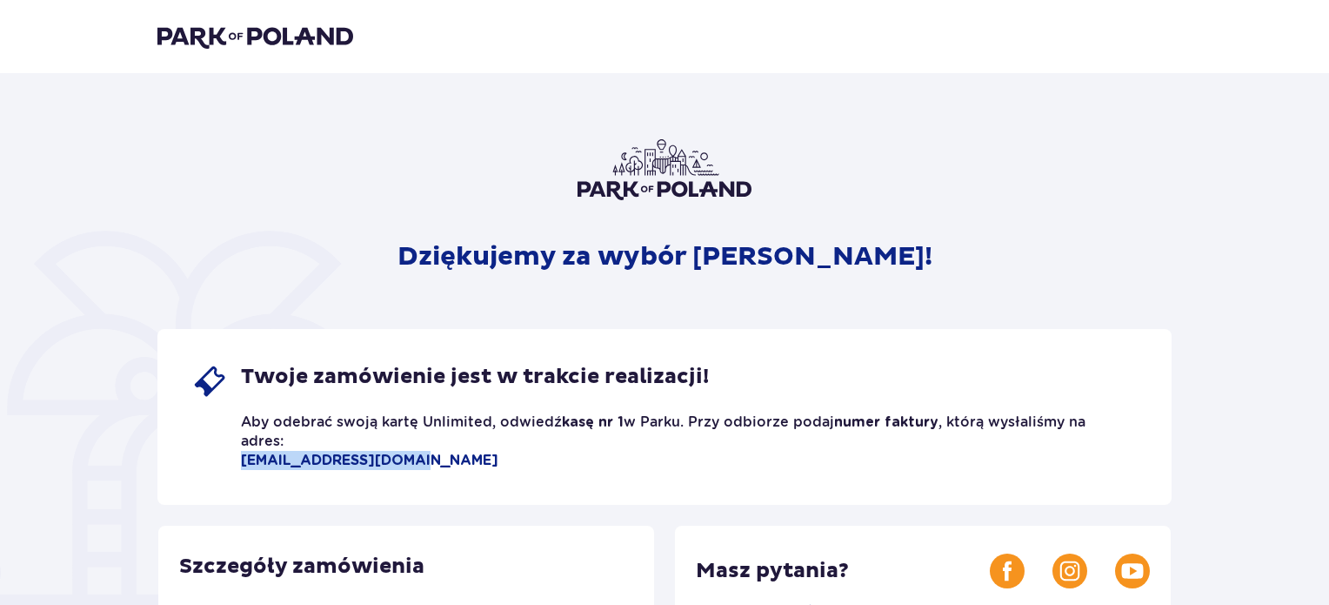
drag, startPoint x: 412, startPoint y: 462, endPoint x: 237, endPoint y: 463, distance: 175.7
click at [237, 463] on div "Twoje zamówienie jest w trakcie realizacji! Aby odebrać swoją kartę Unlimited, …" at bounding box center [654, 417] width 924 height 106
copy p "[EMAIL_ADDRESS][DOMAIN_NAME]"
